Goal: Information Seeking & Learning: Find specific page/section

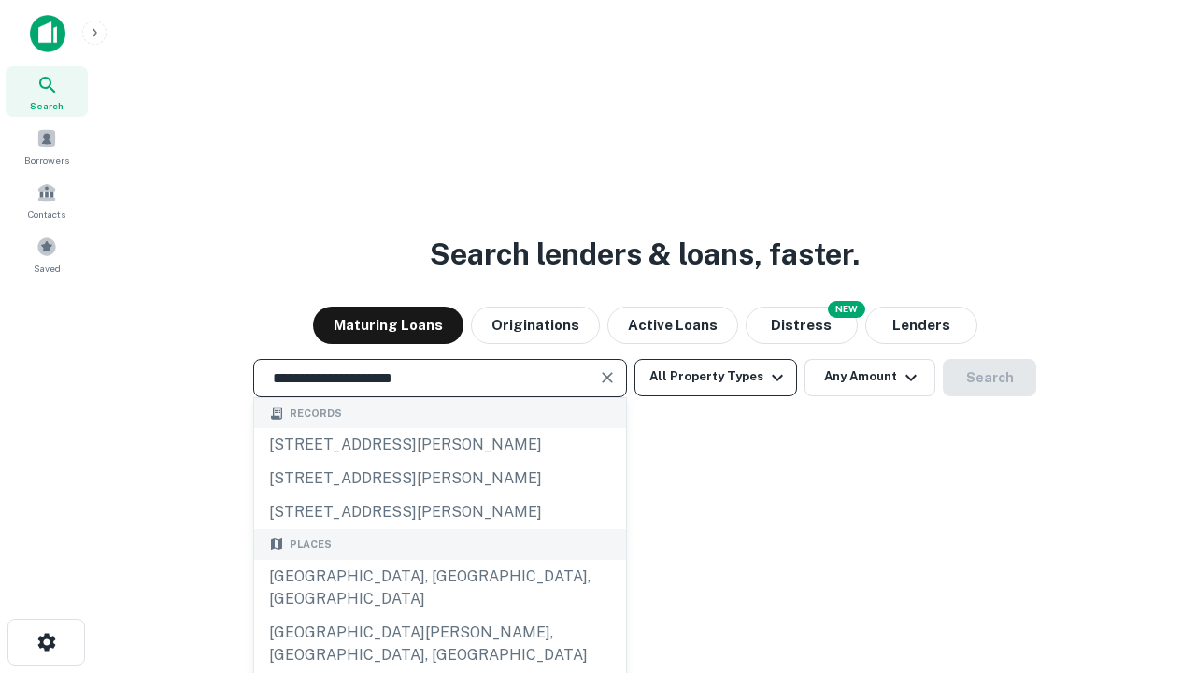
click at [439, 616] on div "[GEOGRAPHIC_DATA], [GEOGRAPHIC_DATA], [GEOGRAPHIC_DATA]" at bounding box center [440, 588] width 372 height 56
click at [716, 377] on button "All Property Types" at bounding box center [716, 377] width 163 height 37
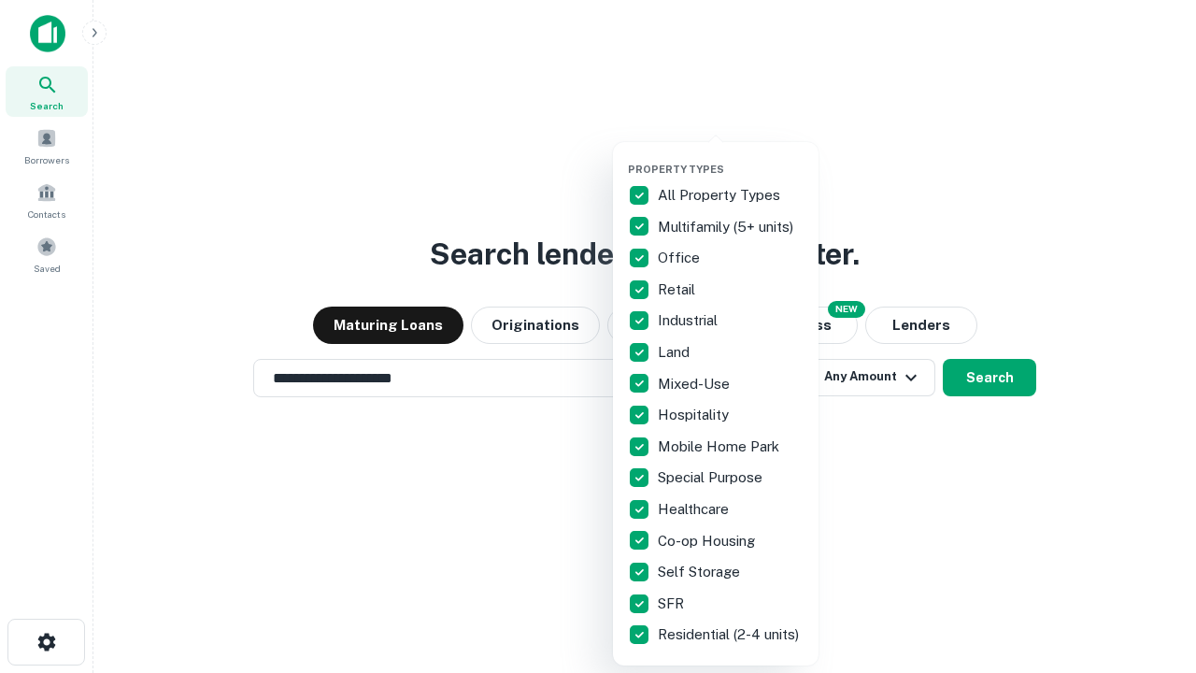
type input "**********"
click at [731, 157] on button "button" at bounding box center [731, 157] width 206 height 1
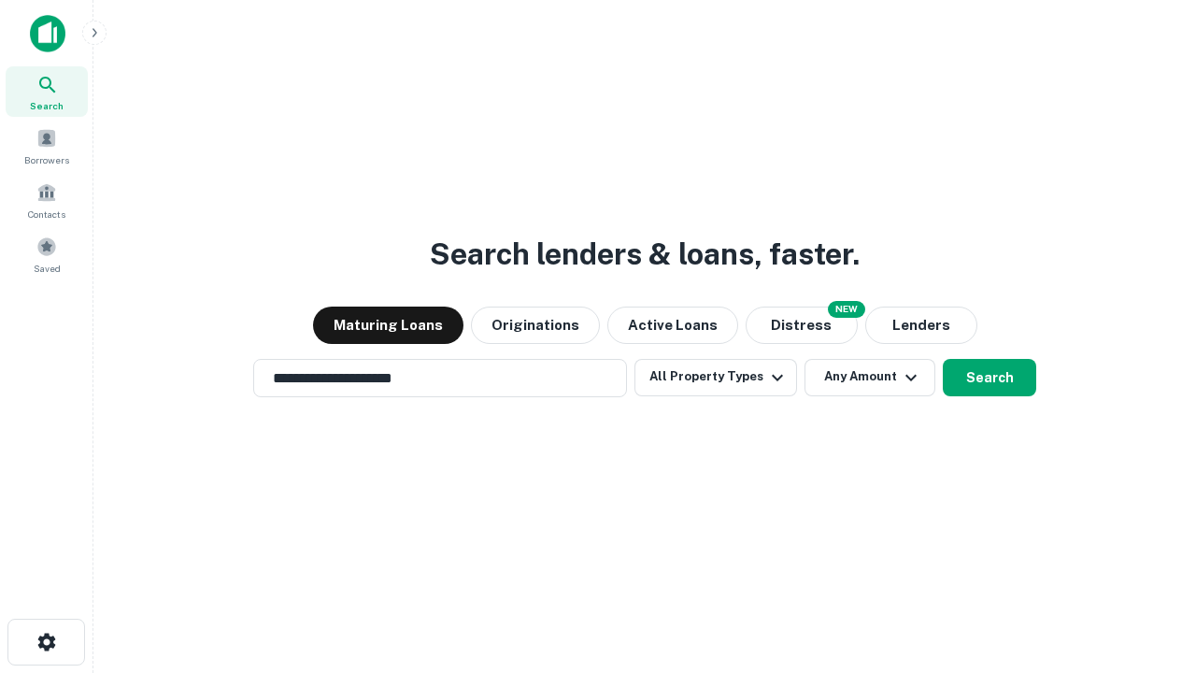
scroll to position [29, 0]
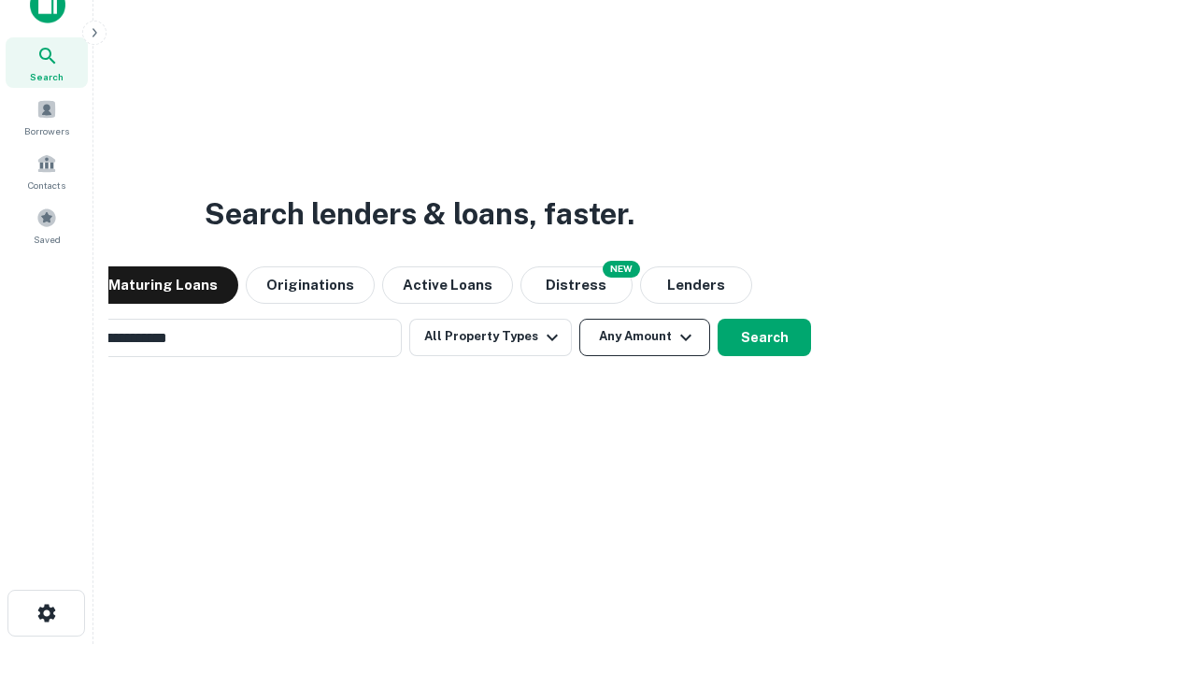
click at [579, 319] on button "Any Amount" at bounding box center [644, 337] width 131 height 37
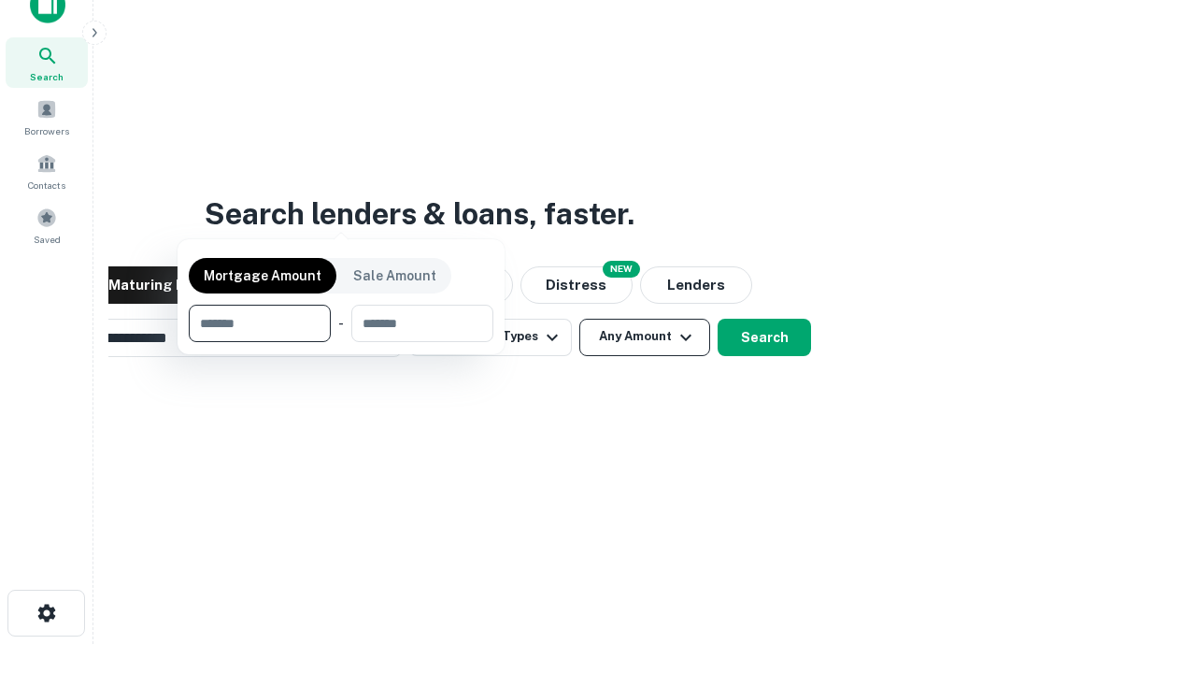
scroll to position [135, 529]
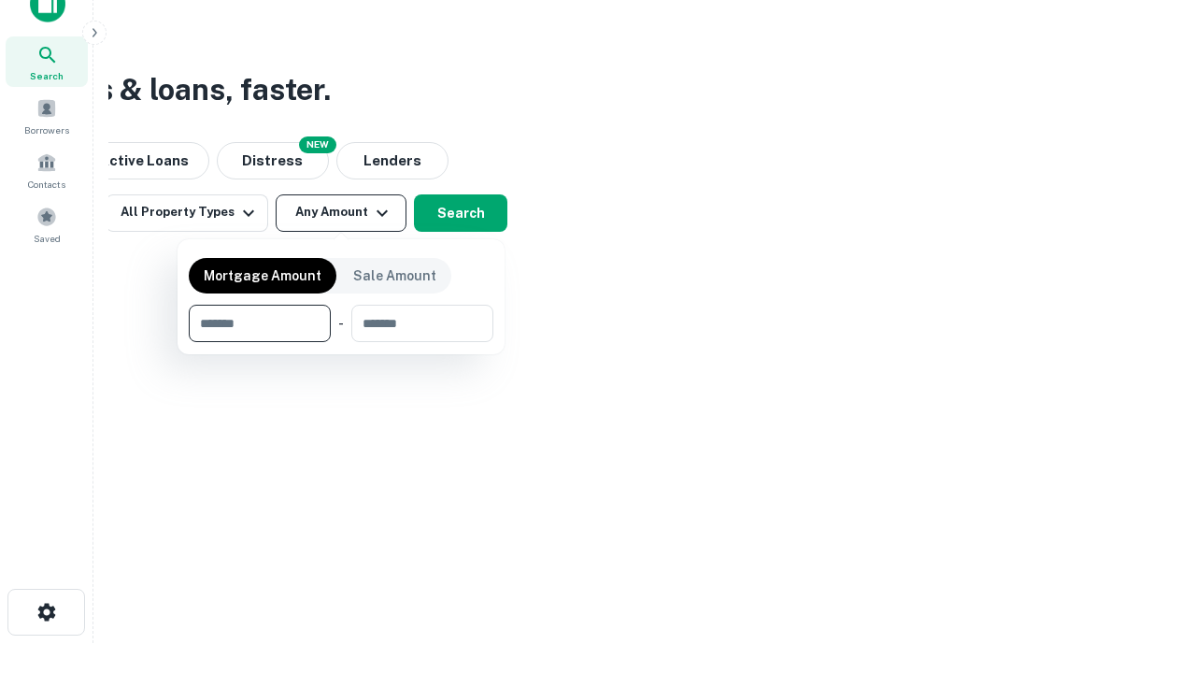
type input "*******"
click at [341, 342] on button "button" at bounding box center [341, 342] width 305 height 1
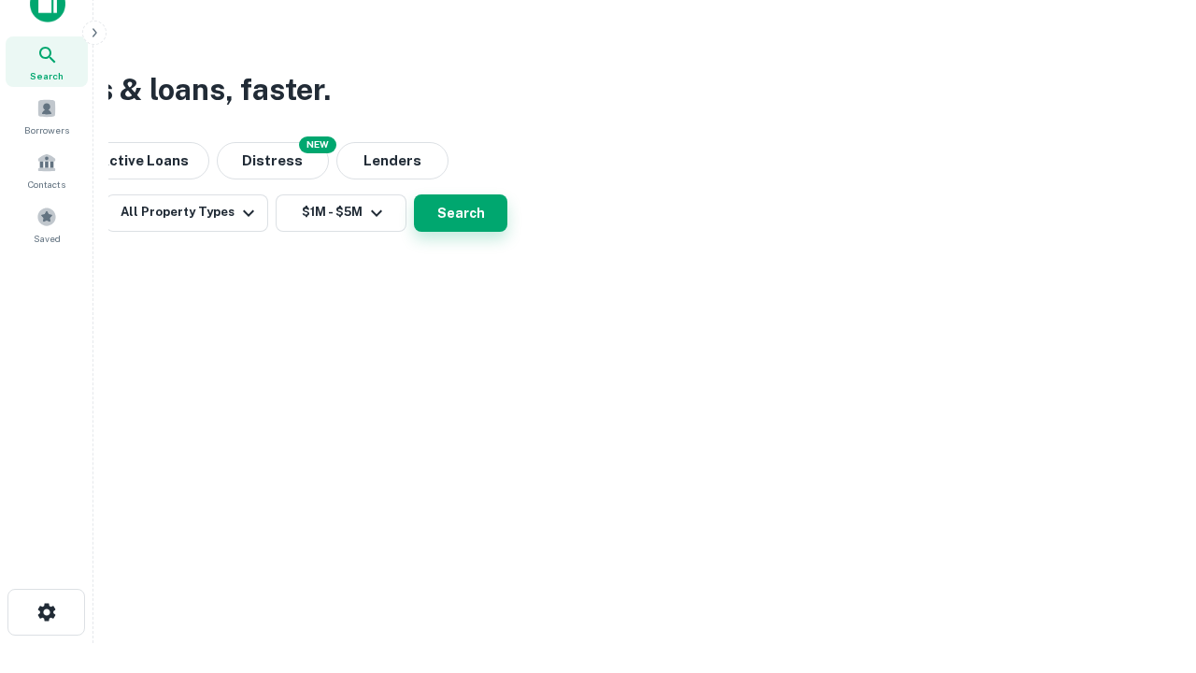
click at [507, 232] on button "Search" at bounding box center [460, 212] width 93 height 37
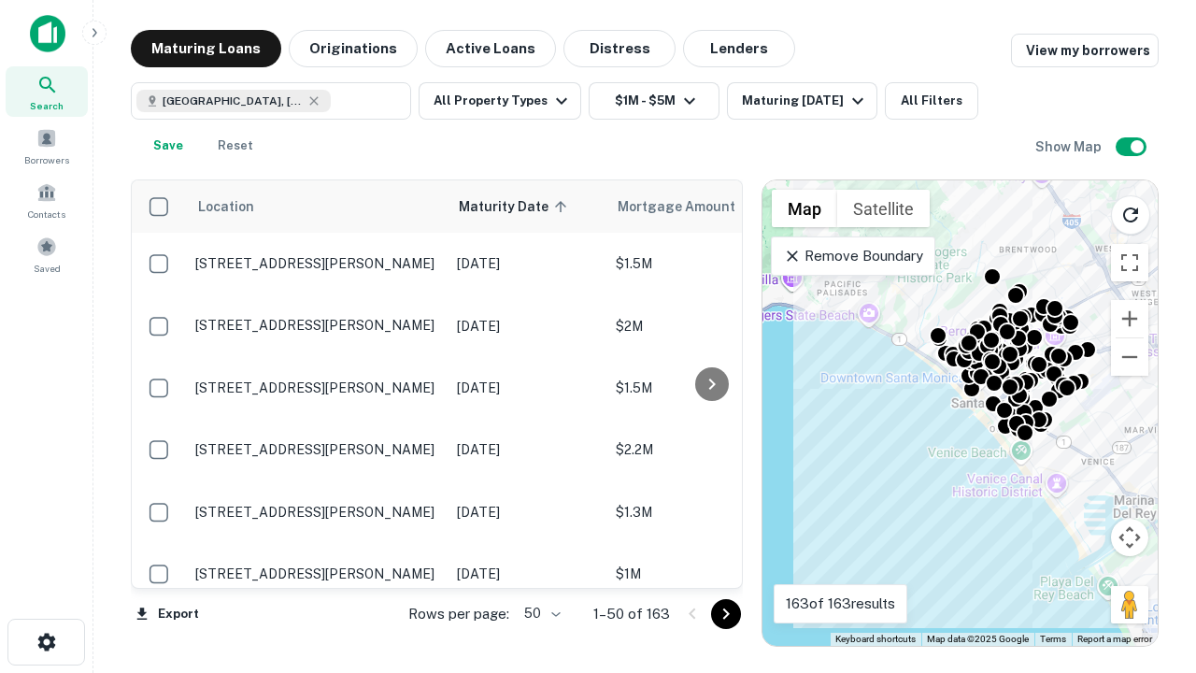
click at [539, 613] on body "Search Borrowers Contacts Saved Maturing Loans Originations Active Loans Distre…" at bounding box center [598, 336] width 1196 height 673
click at [540, 566] on li "25" at bounding box center [540, 567] width 54 height 34
